Goal: Navigation & Orientation: Find specific page/section

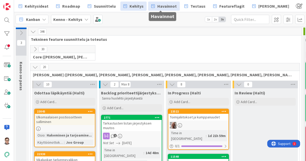
click at [164, 6] on span "Havainnot" at bounding box center [166, 6] width 19 height 6
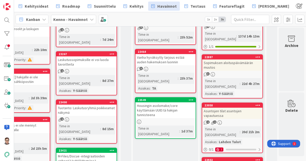
scroll to position [0, 33]
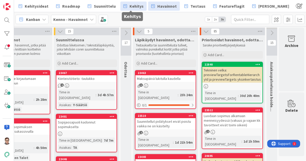
click at [130, 6] on span "Kehitys" at bounding box center [137, 6] width 14 height 6
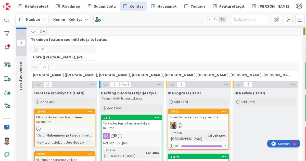
click at [37, 48] on icon at bounding box center [35, 49] width 6 height 6
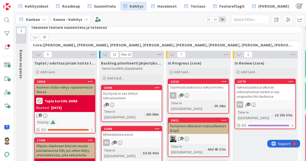
scroll to position [12, 0]
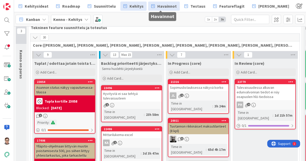
click at [165, 6] on span "Havainnot" at bounding box center [166, 6] width 19 height 6
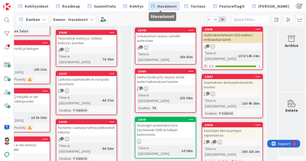
scroll to position [0, 33]
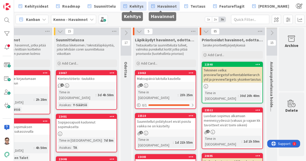
click at [133, 5] on span "Kehitys" at bounding box center [137, 6] width 14 height 6
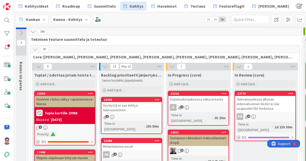
click at [35, 48] on icon at bounding box center [35, 49] width 6 height 6
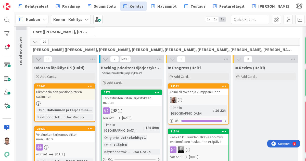
scroll to position [26, 0]
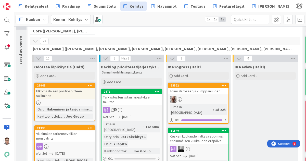
click at [61, 94] on div "Ulkomaalaisen postiosoitteen salliminen" at bounding box center [65, 93] width 60 height 11
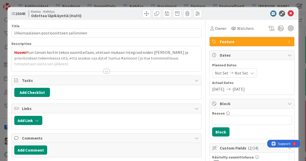
click at [105, 70] on div at bounding box center [107, 71] width 6 height 4
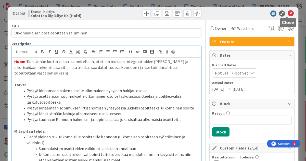
click at [288, 15] on icon at bounding box center [291, 13] width 6 height 6
